Goal: Check status: Check status

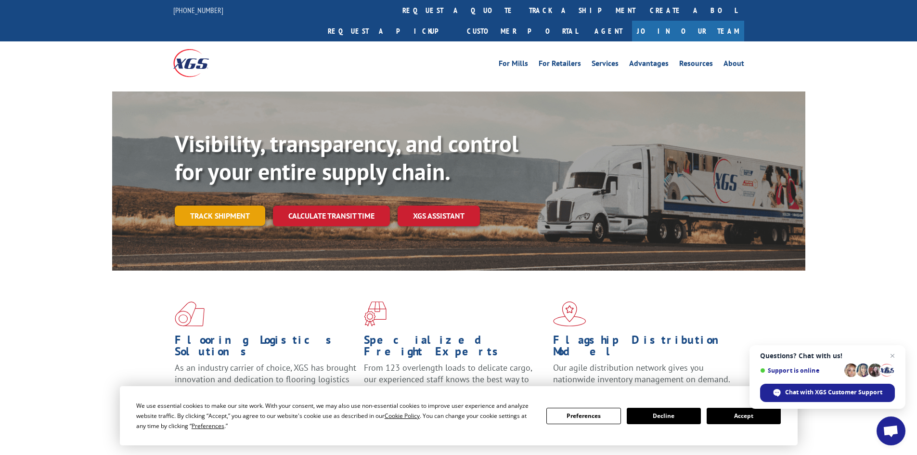
click at [228, 205] on link "Track shipment" at bounding box center [220, 215] width 90 height 20
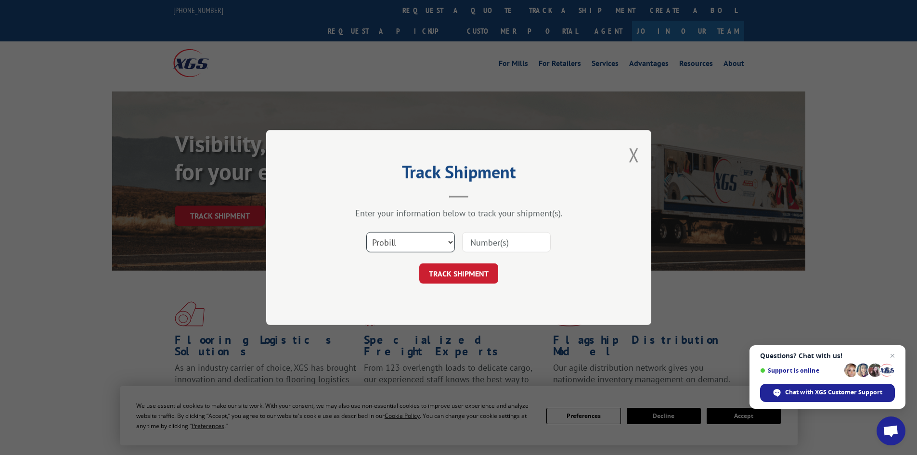
click at [446, 238] on select "Select category... Probill BOL PO" at bounding box center [410, 242] width 89 height 20
select select "po"
click at [366, 232] on select "Select category... Probill BOL PO" at bounding box center [410, 242] width 89 height 20
click at [499, 240] on input at bounding box center [506, 242] width 89 height 20
paste input "22538337"
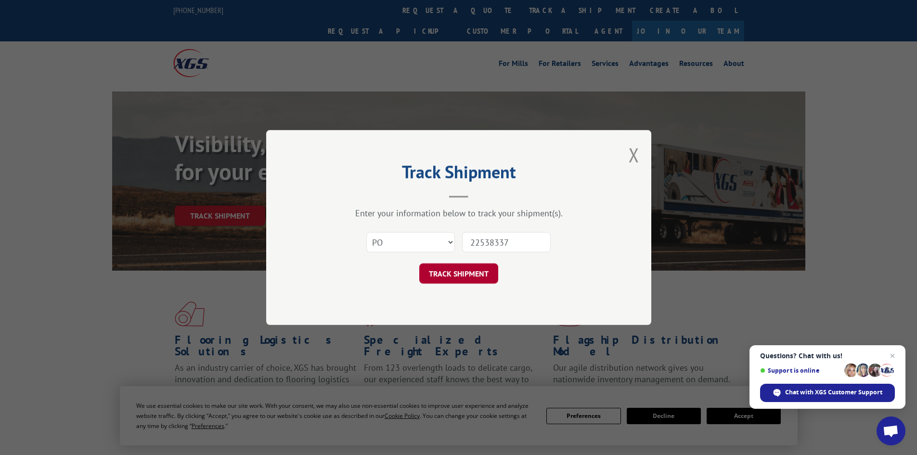
type input "22538337"
click at [459, 275] on button "TRACK SHIPMENT" at bounding box center [458, 273] width 79 height 20
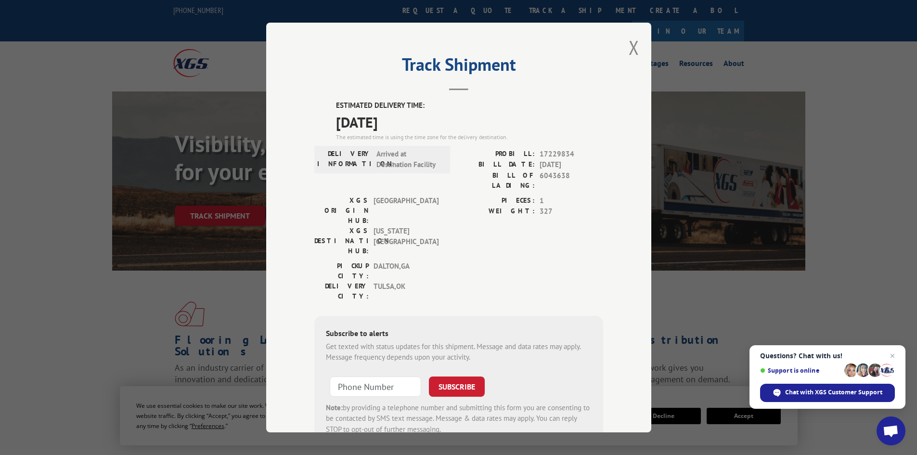
drag, startPoint x: 332, startPoint y: 103, endPoint x: 418, endPoint y: 118, distance: 88.0
click at [418, 118] on div "ESTIMATED DELIVERY TIME: [DATE] The estimated time is using the time zone for t…" at bounding box center [458, 273] width 289 height 346
copy div "ESTIMATED DELIVERY TIME: [DATE]"
